Goal: Task Accomplishment & Management: Manage account settings

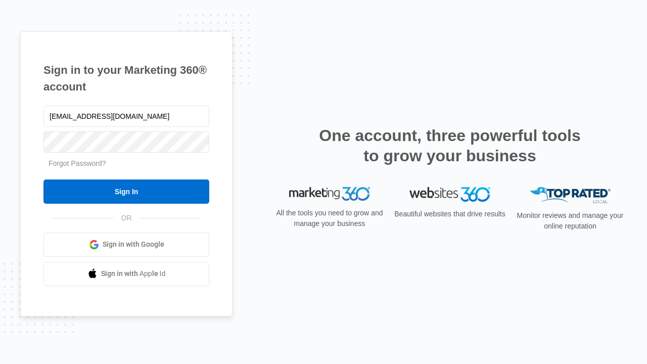
type input "[EMAIL_ADDRESS][DOMAIN_NAME]"
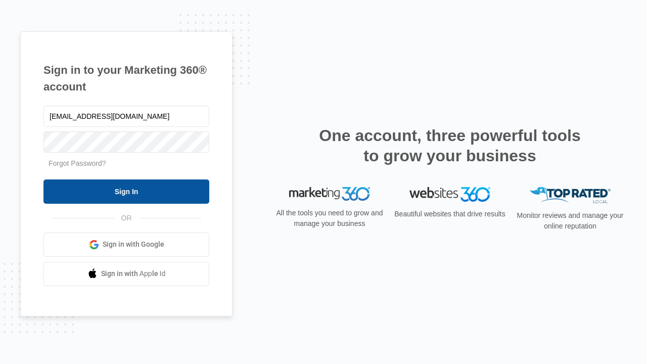
click at [126, 191] on input "Sign In" at bounding box center [127, 192] width 166 height 24
